Goal: Navigation & Orientation: Find specific page/section

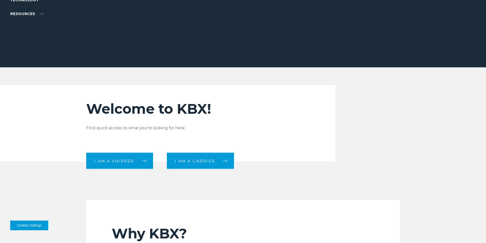
scroll to position [153, 0]
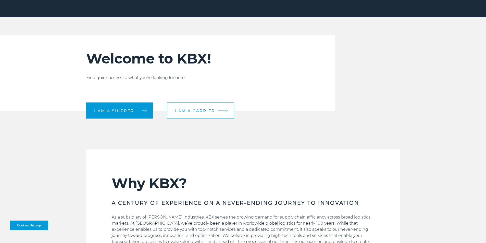
click at [169, 109] on link "I am a carrier" at bounding box center [200, 111] width 67 height 16
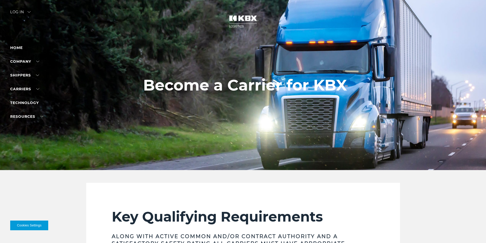
click at [13, 12] on div "Log in" at bounding box center [20, 13] width 20 height 7
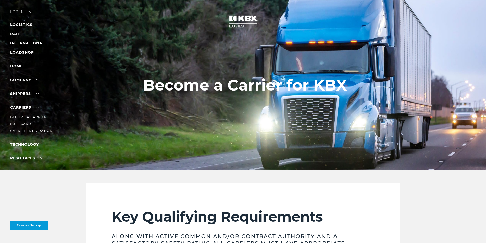
click at [30, 117] on link "Become a Carrier" at bounding box center [28, 117] width 36 height 4
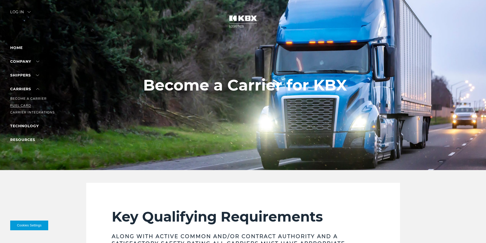
click at [27, 104] on link "Fuel Card" at bounding box center [20, 106] width 21 height 4
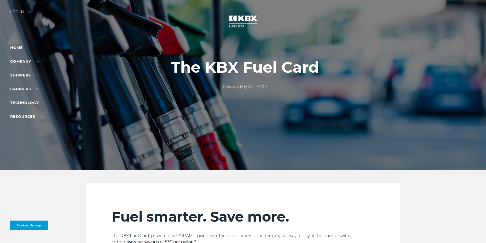
scroll to position [128, 0]
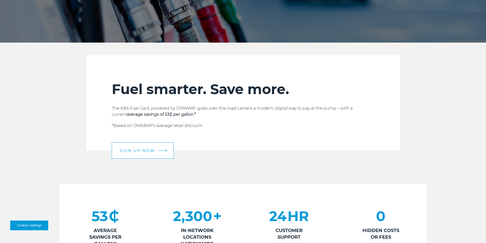
click at [144, 150] on span "SIGN UP NOW" at bounding box center [137, 151] width 35 height 4
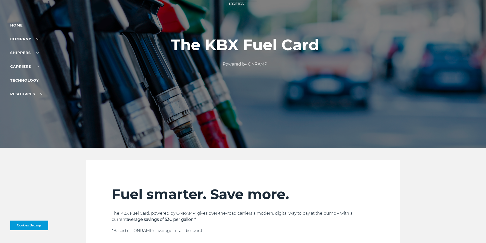
scroll to position [0, 0]
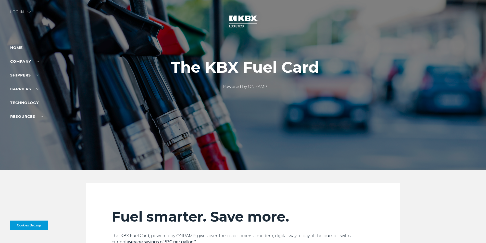
click at [21, 12] on div "Log in" at bounding box center [20, 13] width 20 height 7
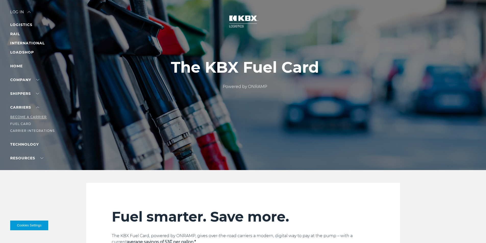
click at [30, 117] on link "Become a Carrier" at bounding box center [28, 117] width 36 height 4
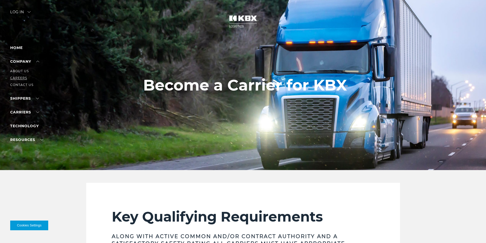
click at [20, 77] on link "Careers" at bounding box center [18, 78] width 17 height 4
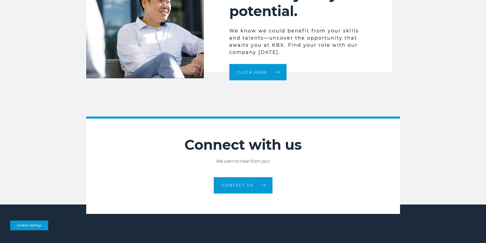
scroll to position [1403, 0]
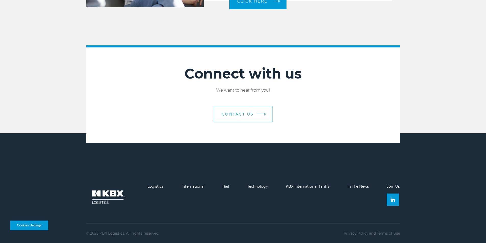
click at [250, 108] on link "Contact Us" at bounding box center [243, 114] width 59 height 16
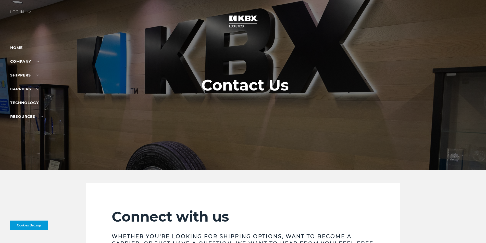
click at [23, 10] on div "Log in" at bounding box center [20, 13] width 20 height 7
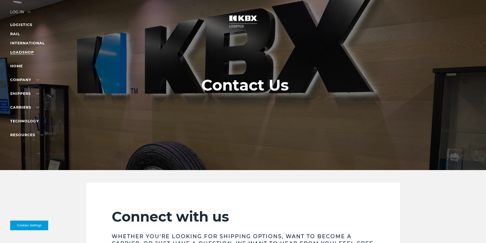
click at [21, 53] on link "LOADSHOP" at bounding box center [22, 52] width 24 height 5
